Goal: Book appointment/travel/reservation

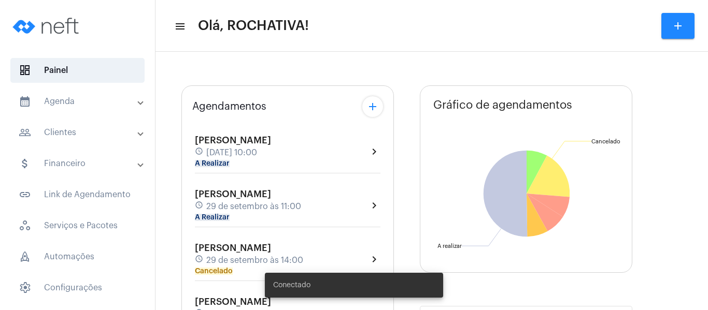
type input "[URL][DOMAIN_NAME]"
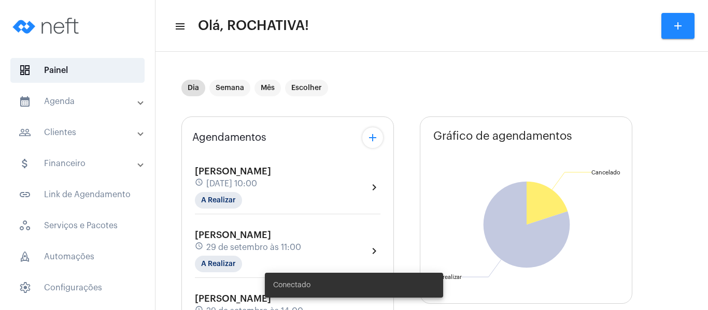
click at [84, 100] on mat-panel-title "calendar_month_outlined Agenda" at bounding box center [79, 101] width 120 height 12
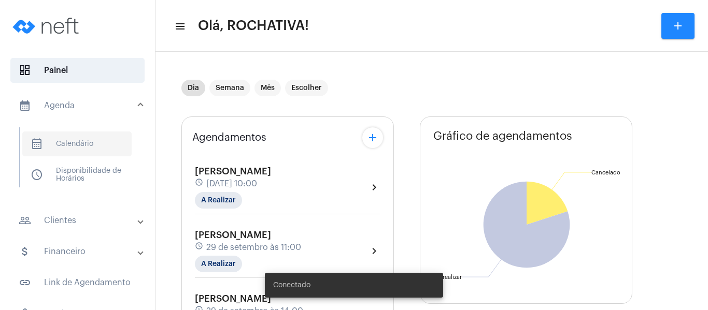
click at [73, 138] on span "calendar_month_outlined Calendário" at bounding box center [76, 144] width 109 height 25
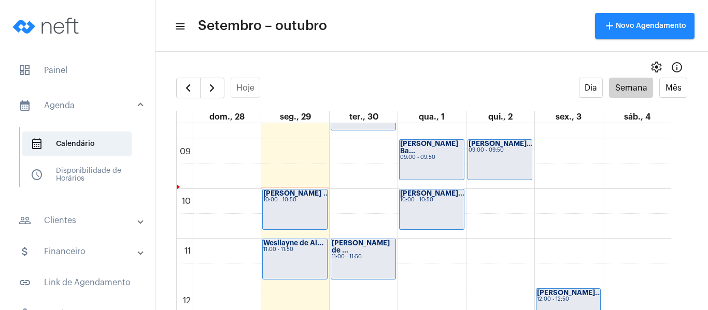
scroll to position [403, 0]
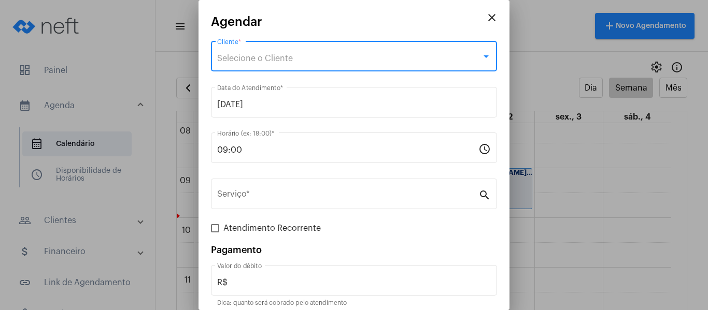
click at [269, 58] on span "Selecione o Cliente" at bounding box center [255, 58] width 76 height 8
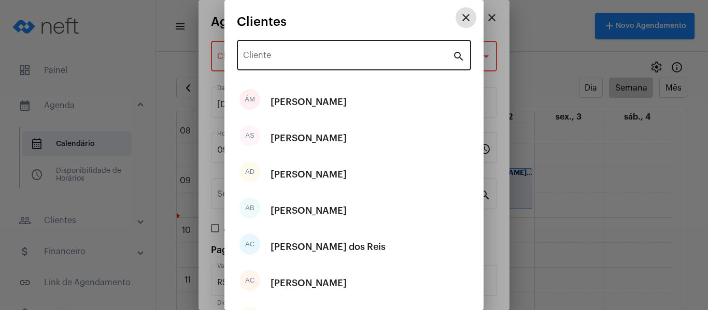
click at [276, 53] on input "Cliente" at bounding box center [347, 57] width 209 height 9
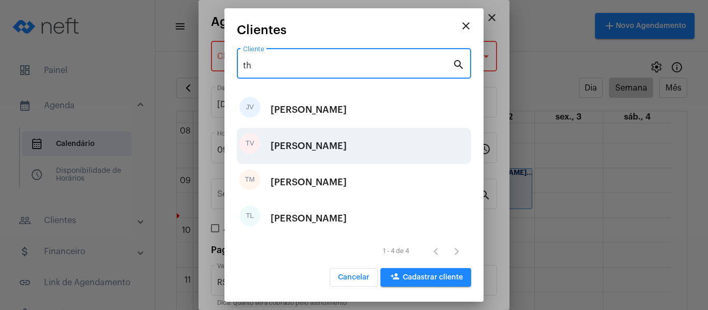
type input "th"
click at [285, 140] on div "[PERSON_NAME]" at bounding box center [309, 146] width 76 height 31
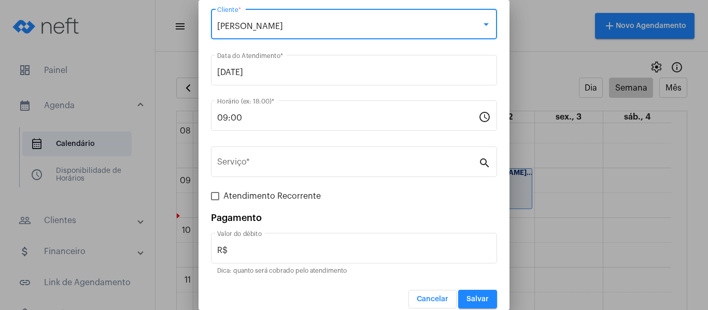
scroll to position [43, 0]
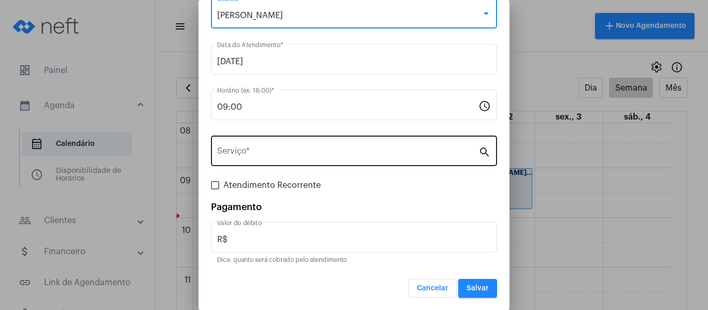
click at [296, 141] on div "Serviço *" at bounding box center [347, 150] width 261 height 33
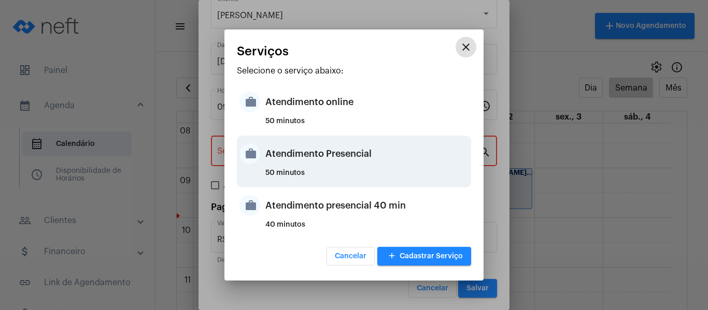
click at [302, 149] on div "Atendimento Presencial" at bounding box center [366, 153] width 203 height 31
type input "Atendimento Presencial"
type input "R$ 0"
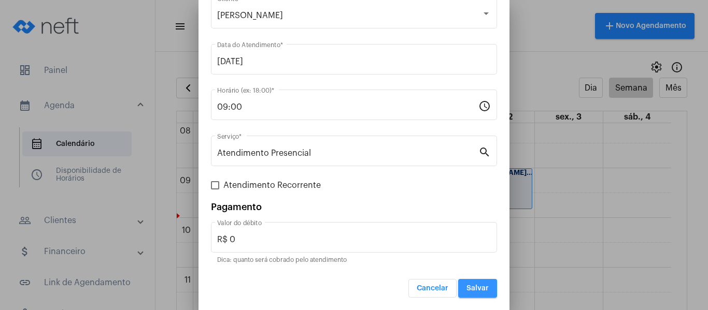
click at [466, 287] on span "Salvar" at bounding box center [477, 288] width 22 height 7
